Goal: Transaction & Acquisition: Purchase product/service

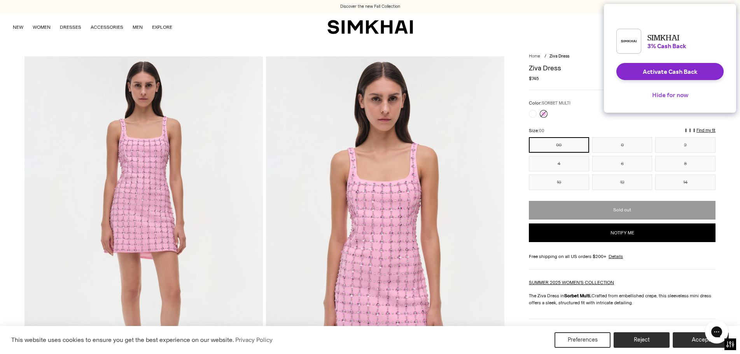
click at [681, 98] on button "Hide for now" at bounding box center [670, 94] width 49 height 17
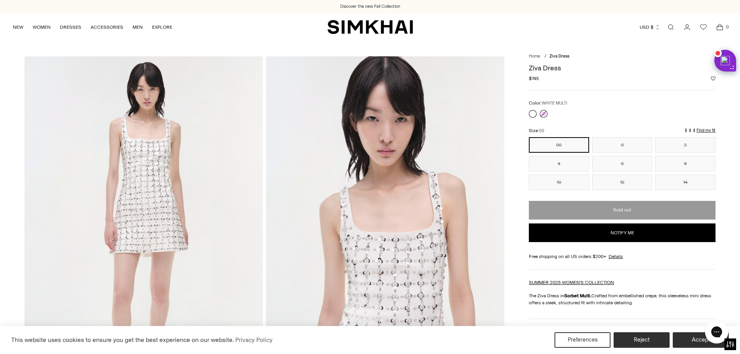
click at [532, 113] on link at bounding box center [533, 114] width 8 height 8
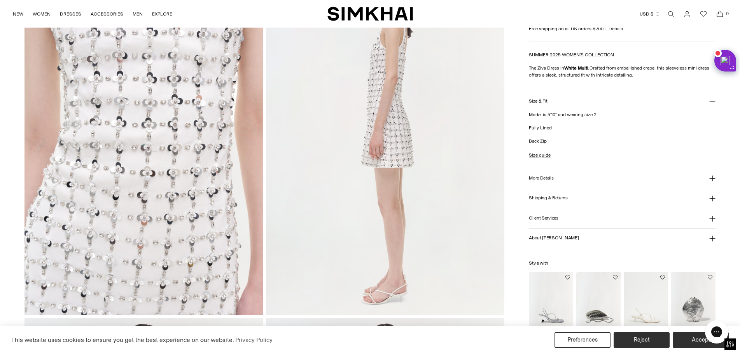
scroll to position [467, 0]
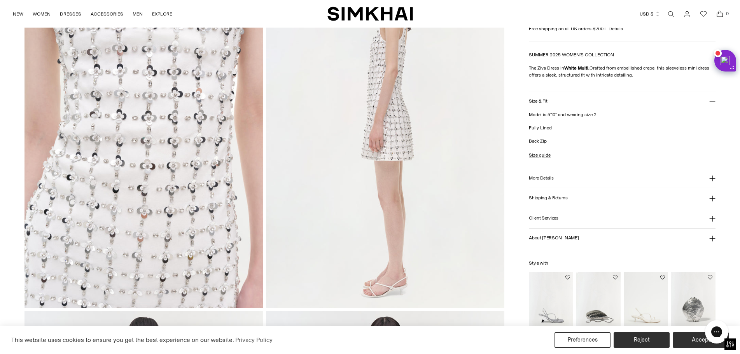
click at [588, 183] on button "More Details" at bounding box center [622, 178] width 187 height 20
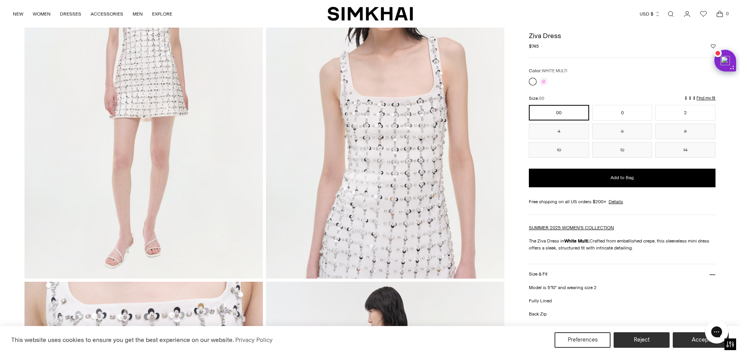
scroll to position [0, 0]
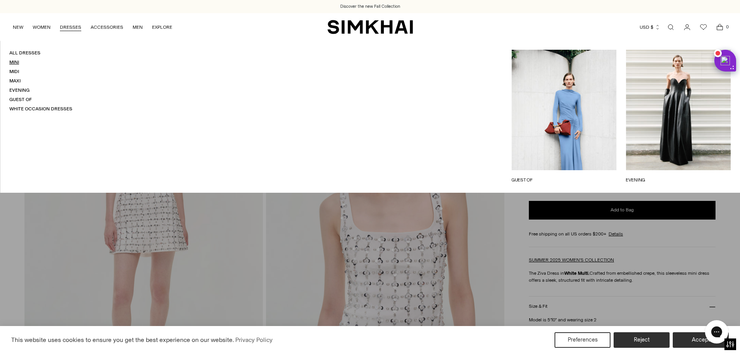
click at [15, 61] on link "Mini" at bounding box center [14, 62] width 10 height 5
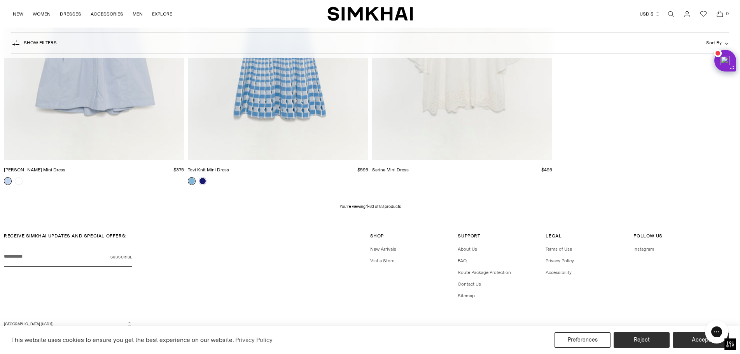
scroll to position [6436, 0]
